Goal: Navigation & Orientation: Find specific page/section

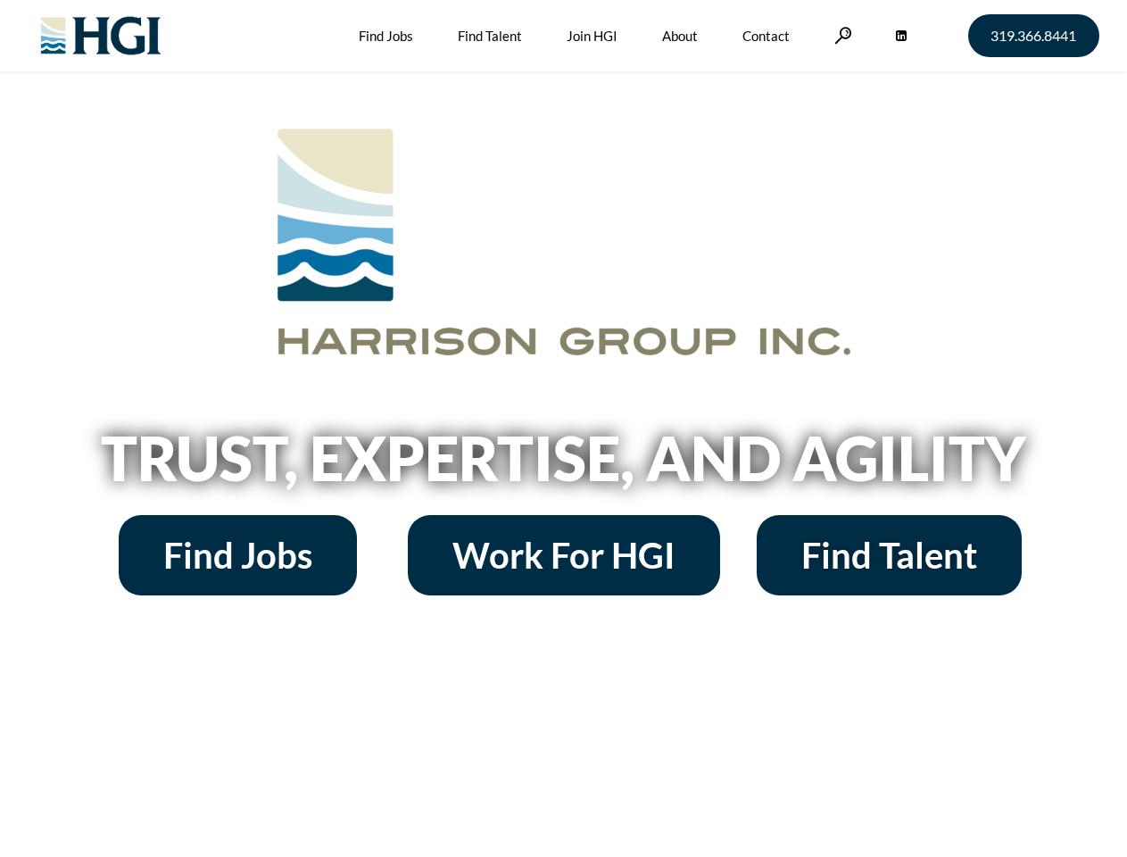
click at [563, 428] on h2 "Trust, Expertise, and Agility" at bounding box center [564, 458] width 1018 height 61
click at [841, 35] on link at bounding box center [844, 35] width 18 height 17
